Goal: Task Accomplishment & Management: Manage account settings

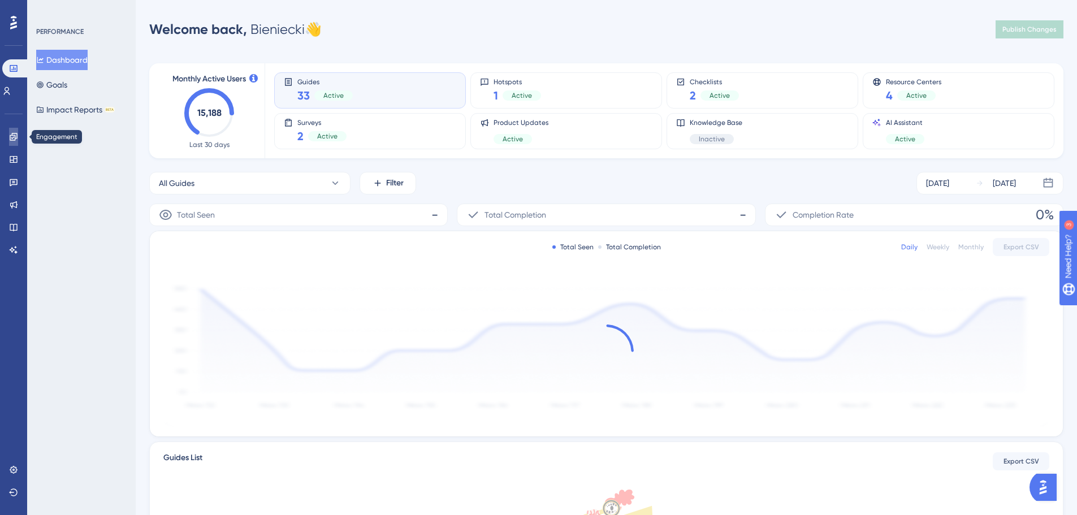
click at [13, 138] on icon at bounding box center [13, 136] width 7 height 7
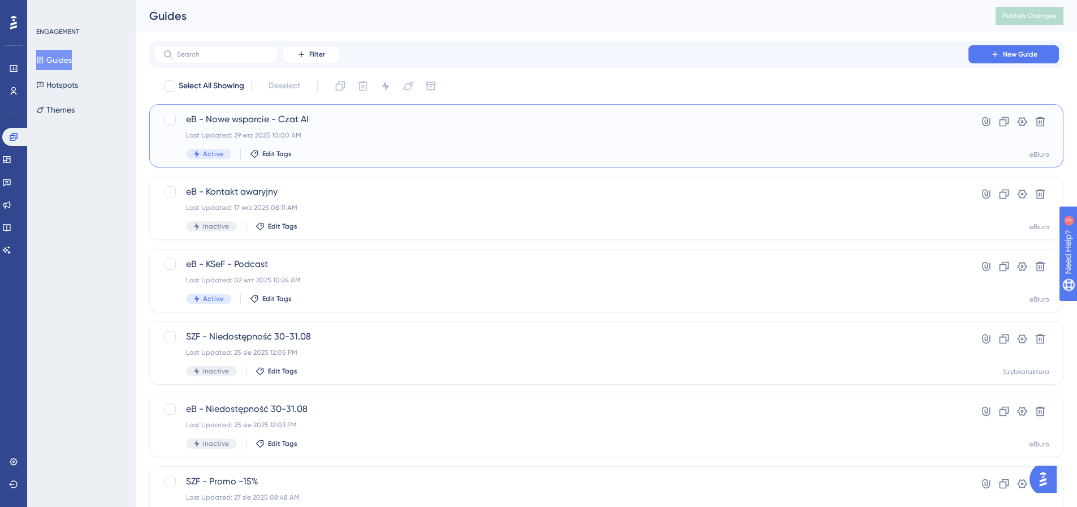
click at [376, 122] on span "eB - Nowe wsparcie - Czat AI" at bounding box center [561, 120] width 751 height 14
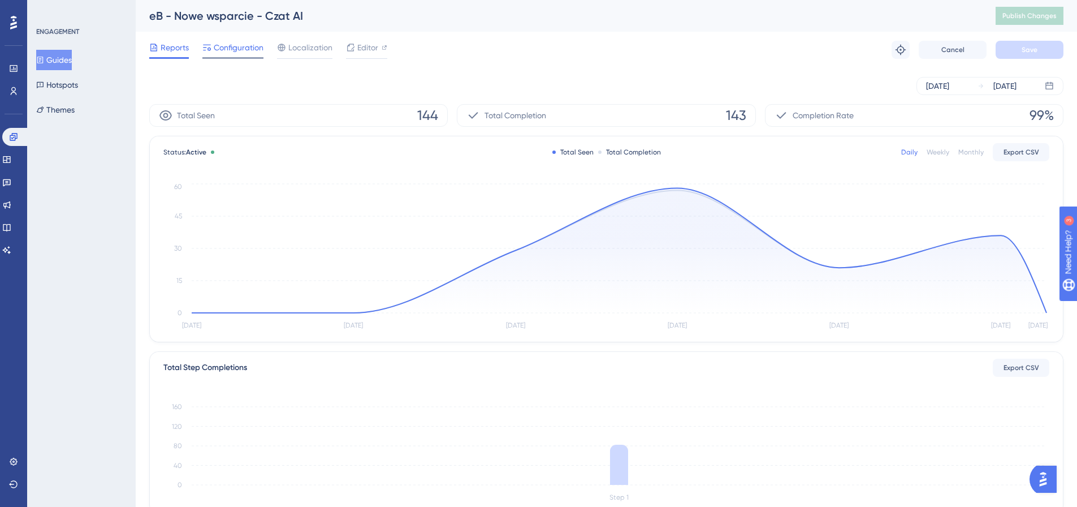
click at [238, 51] on span "Configuration" at bounding box center [239, 48] width 50 height 14
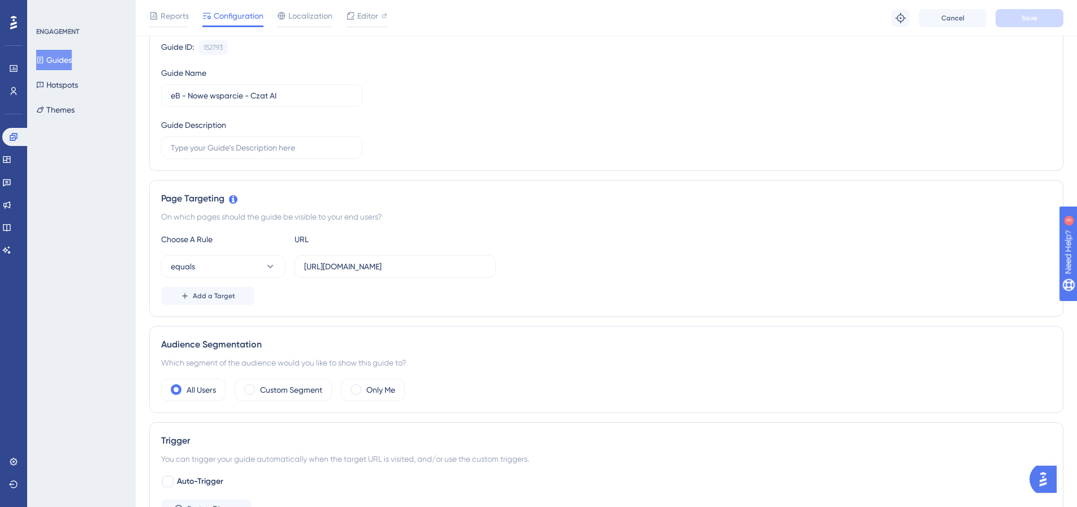
scroll to position [170, 0]
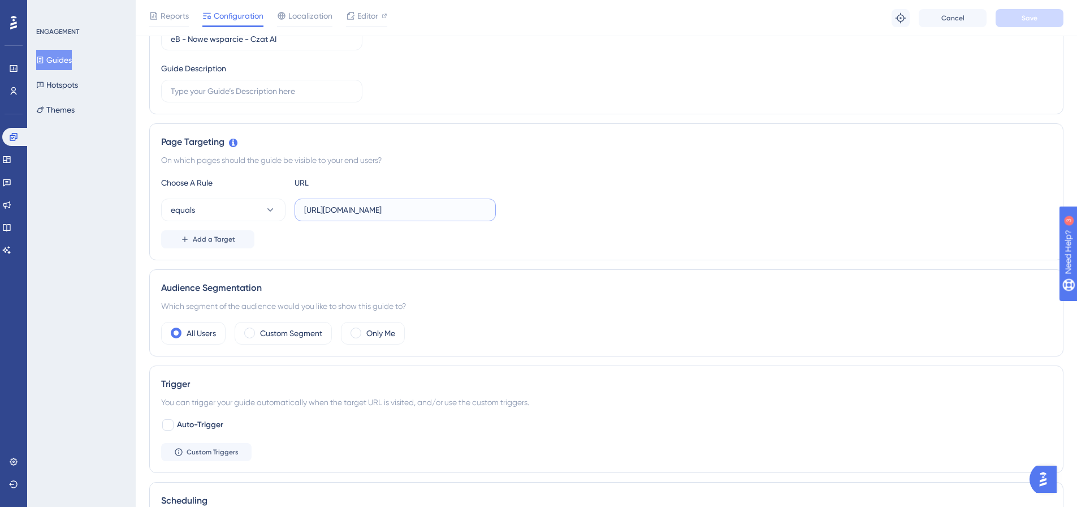
drag, startPoint x: 398, startPoint y: 211, endPoint x: 467, endPoint y: 210, distance: 69.0
click at [467, 210] on input "[URL][DOMAIN_NAME]" at bounding box center [395, 210] width 182 height 12
type input "[URL][DOMAIN_NAME]"
click at [268, 212] on icon at bounding box center [270, 209] width 11 height 11
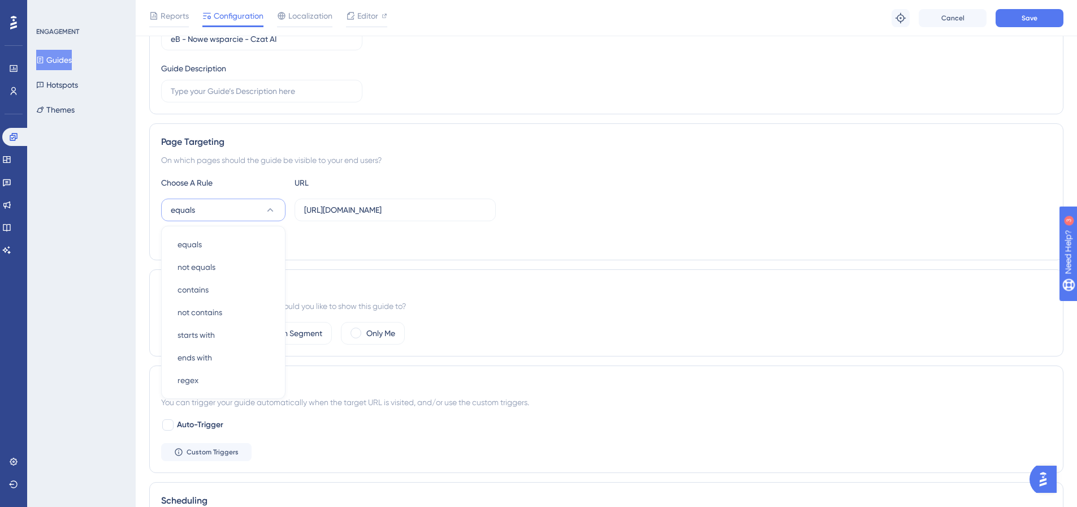
scroll to position [228, 0]
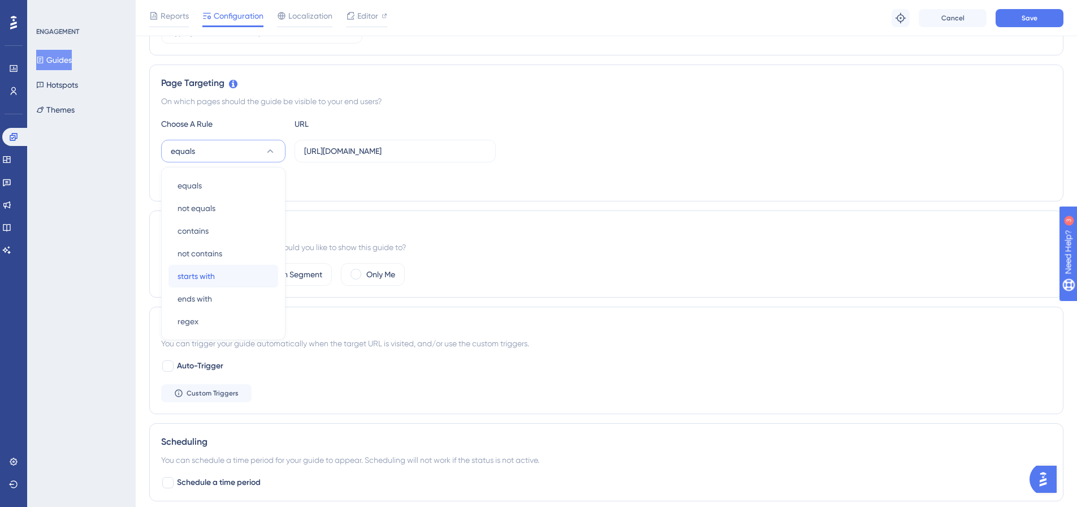
click at [214, 274] on span "starts with" at bounding box center [196, 276] width 37 height 14
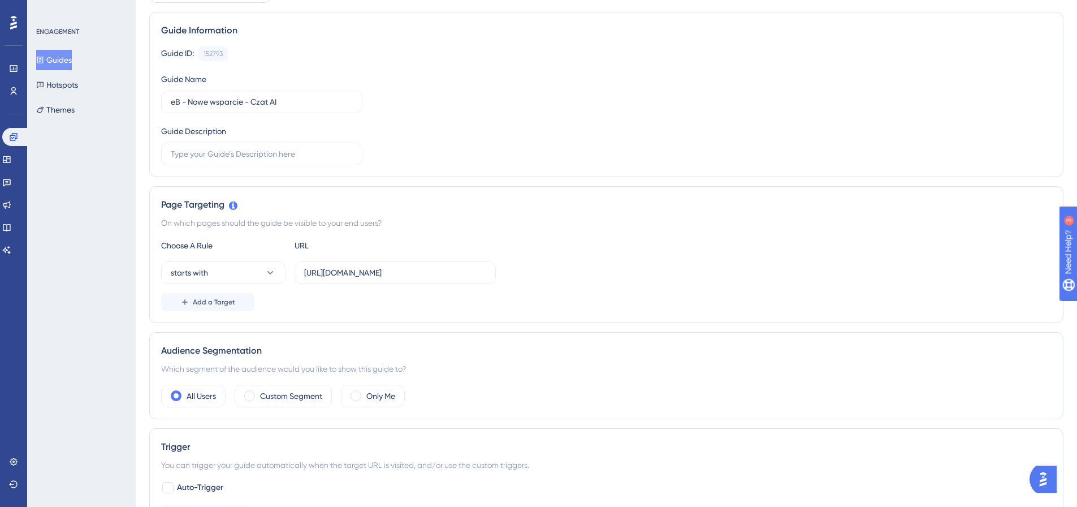
scroll to position [0, 0]
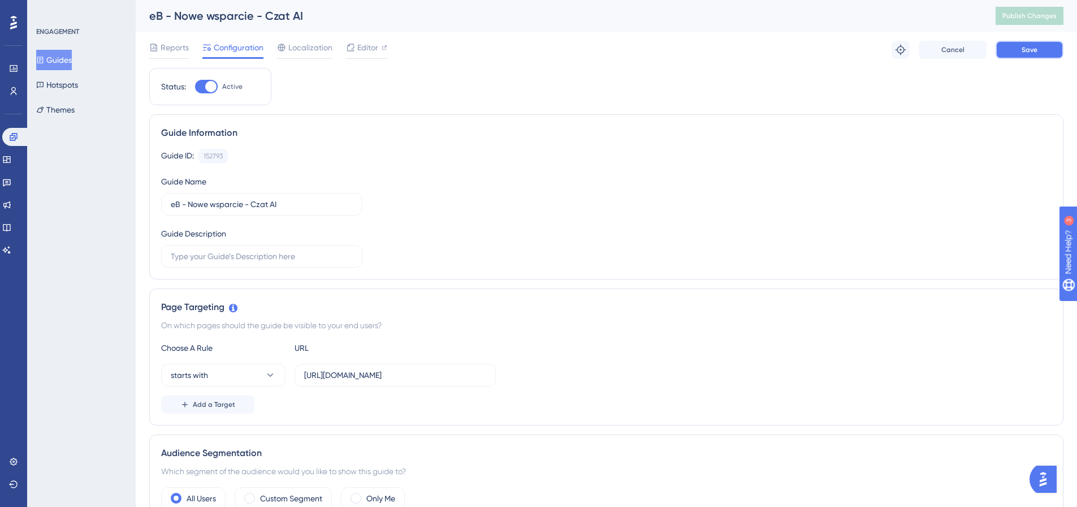
click at [1025, 44] on button "Save" at bounding box center [1030, 50] width 68 height 18
click at [1038, 13] on span "Publish Changes" at bounding box center [1030, 15] width 54 height 9
